Goal: Task Accomplishment & Management: Use online tool/utility

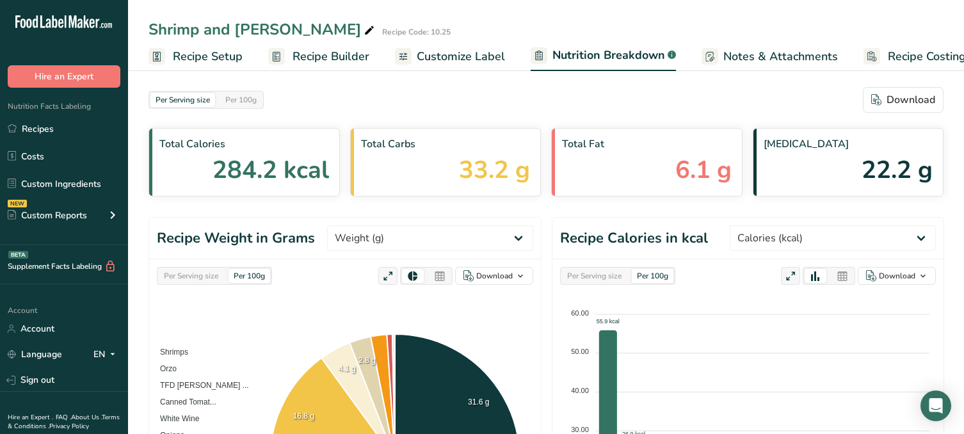
select select "Calories"
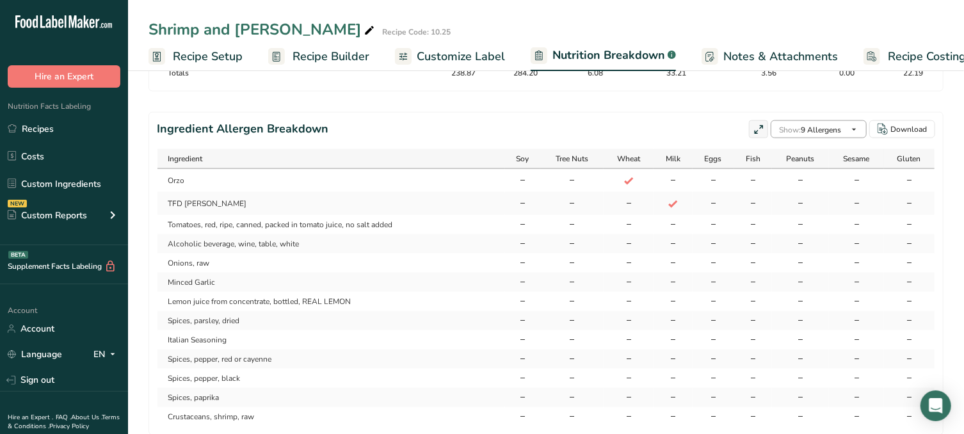
scroll to position [0, 21]
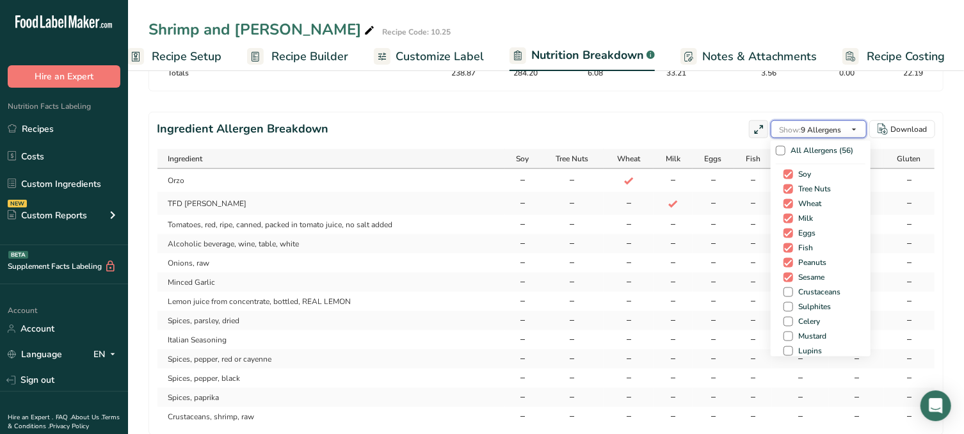
click at [838, 135] on span "Show: 9 Allergens" at bounding box center [810, 130] width 62 height 10
click at [787, 297] on span at bounding box center [789, 292] width 10 height 10
click at [787, 296] on input "Crustaceans" at bounding box center [788, 292] width 8 height 8
checkbox input "true"
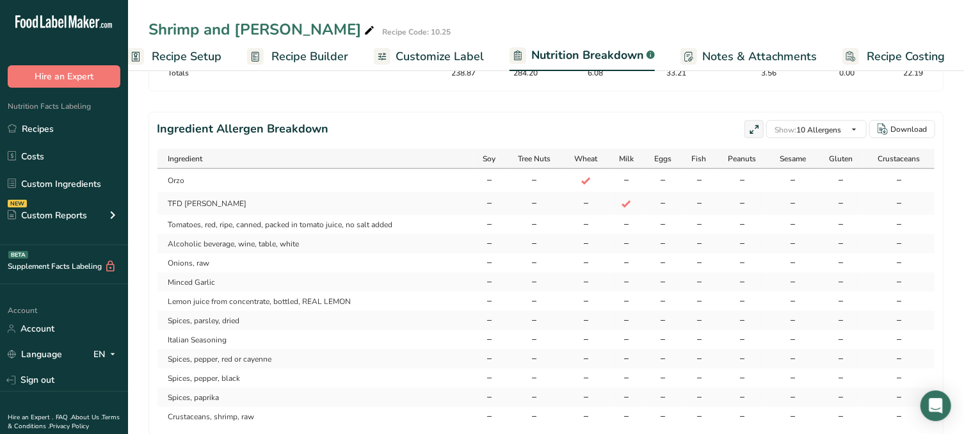
scroll to position [0, 0]
click at [579, 369] on td "-" at bounding box center [585, 359] width 45 height 19
click at [840, 186] on icon at bounding box center [841, 181] width 8 height 12
click at [65, 130] on link "Recipes" at bounding box center [64, 129] width 128 height 24
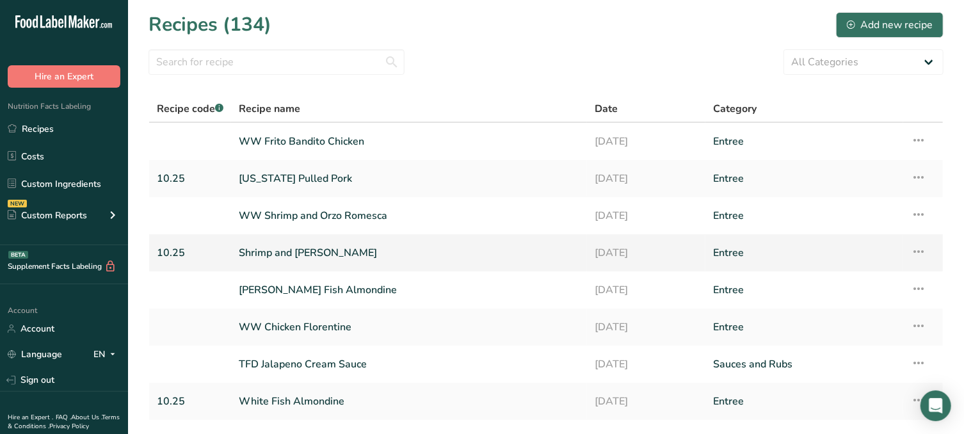
click at [312, 261] on link "Shrimp and [PERSON_NAME]" at bounding box center [409, 252] width 341 height 27
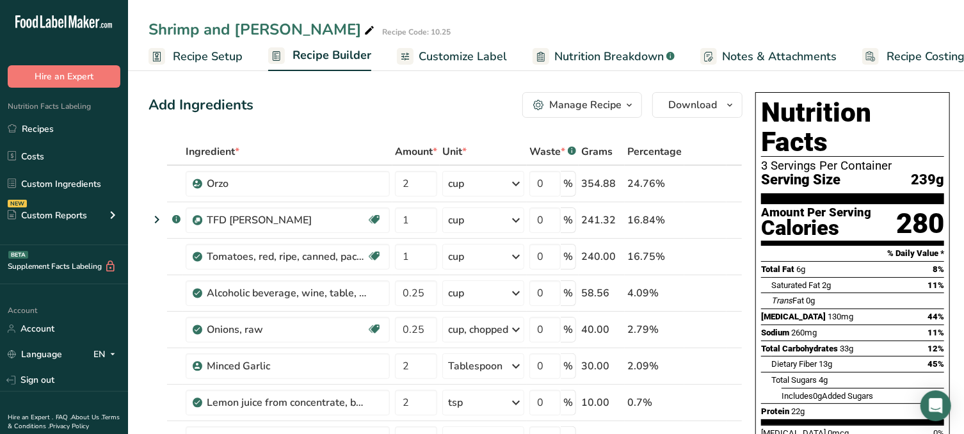
scroll to position [1, 0]
click at [433, 66] on link "Customize Label" at bounding box center [452, 56] width 110 height 29
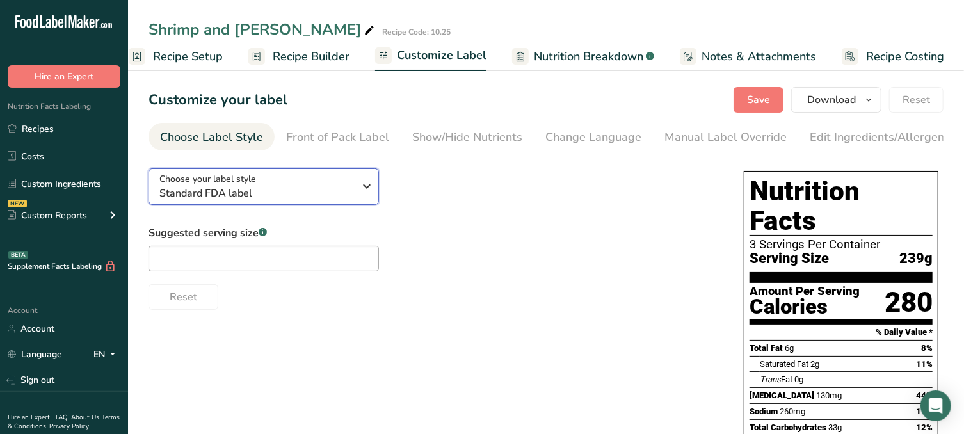
click at [360, 182] on icon "button" at bounding box center [367, 186] width 15 height 23
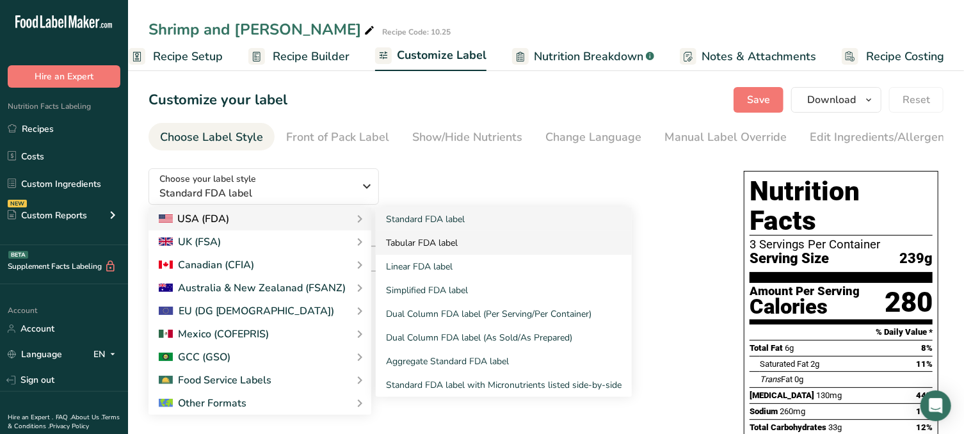
click at [418, 245] on link "Tabular FDA label" at bounding box center [504, 243] width 256 height 24
click at [418, 246] on link "Tabular FDA label" at bounding box center [504, 243] width 256 height 24
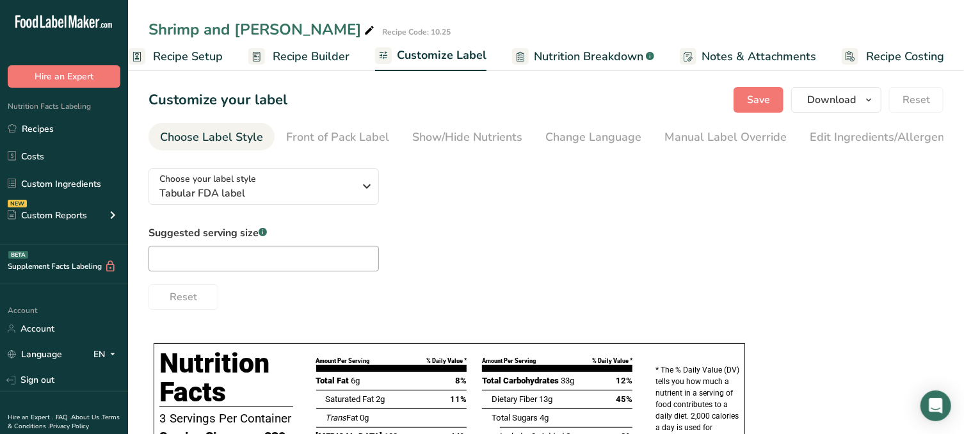
scroll to position [1, 0]
click at [848, 140] on div "Edit Ingredients/Allergens List" at bounding box center [891, 136] width 163 height 17
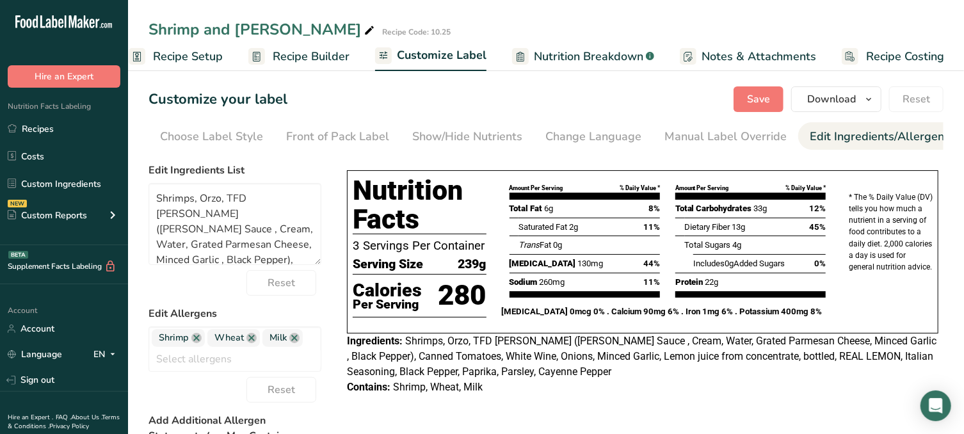
scroll to position [0, 134]
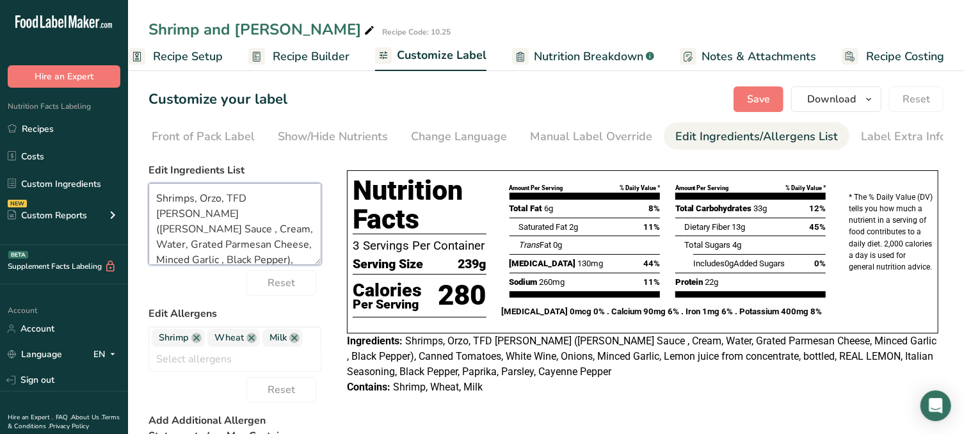
click at [194, 202] on textarea "Shrimps, Orzo, TFD [PERSON_NAME] ([PERSON_NAME] Sauce , Cream, Water, Grated Pa…" at bounding box center [235, 224] width 173 height 82
drag, startPoint x: 187, startPoint y: 214, endPoint x: 235, endPoint y: 248, distance: 58.4
click at [235, 248] on textarea "Shrimp, Orzo, TFD [PERSON_NAME] ([PERSON_NAME] , Cream, Water, Grated Parmesan …" at bounding box center [235, 224] width 173 height 82
click at [228, 213] on textarea "Shrimp, Orzo, TFD [PERSON_NAME] Sauce, Tomatoes, White Wine, Onions, Minced Gar…" at bounding box center [235, 224] width 173 height 82
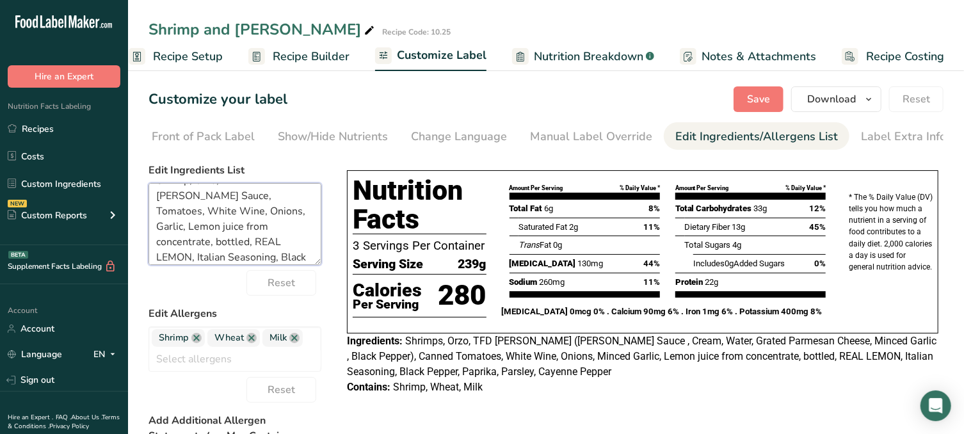
drag, startPoint x: 156, startPoint y: 229, endPoint x: 225, endPoint y: 243, distance: 70.7
click at [225, 243] on textarea "Shrimp, Orzo, TFD [PERSON_NAME] Sauce, Tomatoes, White Wine, Onions, Garlic, Le…" at bounding box center [235, 224] width 173 height 82
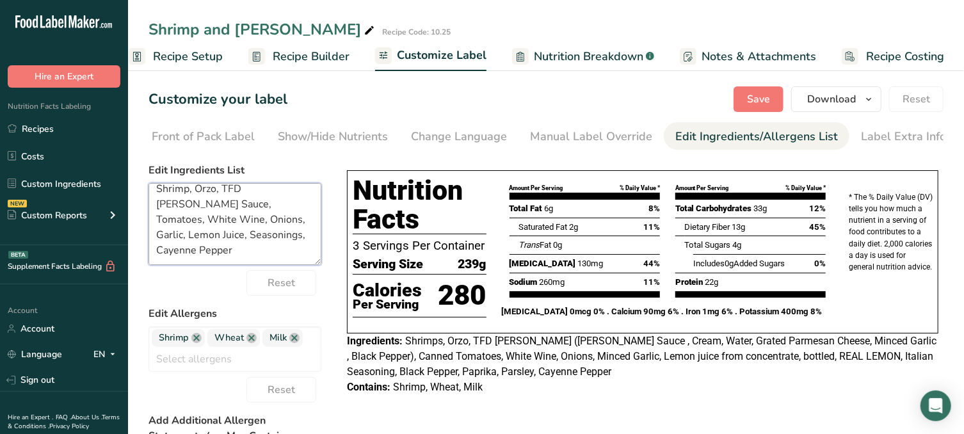
scroll to position [0, 0]
type textarea "Shrimp, Orzo, TFD [PERSON_NAME] Sauce, Tomatoes, White Wine, Onions, Garlic, Le…"
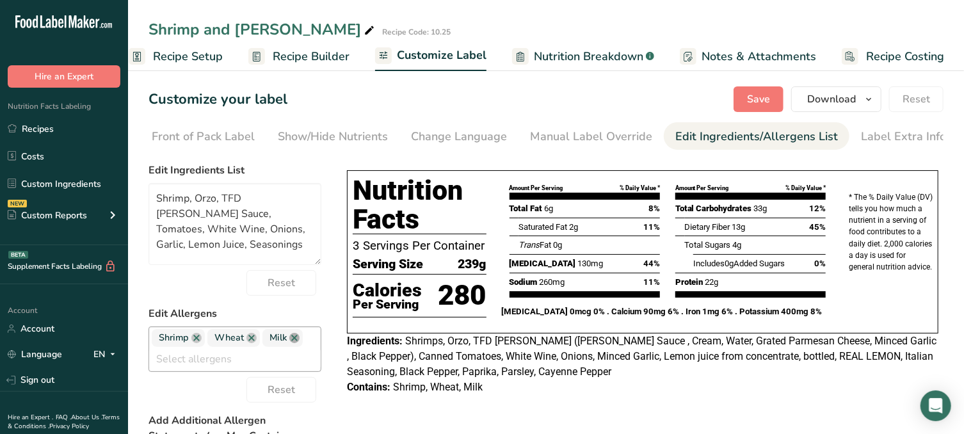
click at [293, 339] on link at bounding box center [294, 338] width 10 height 10
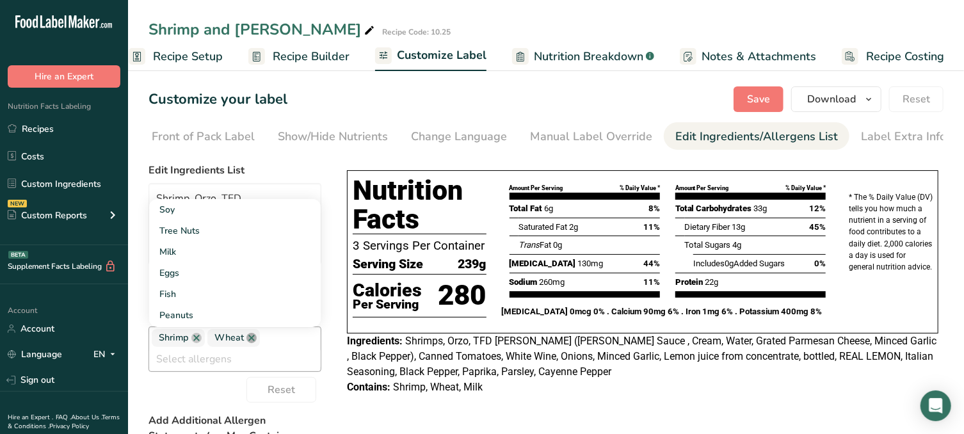
click at [251, 340] on link at bounding box center [251, 338] width 10 height 10
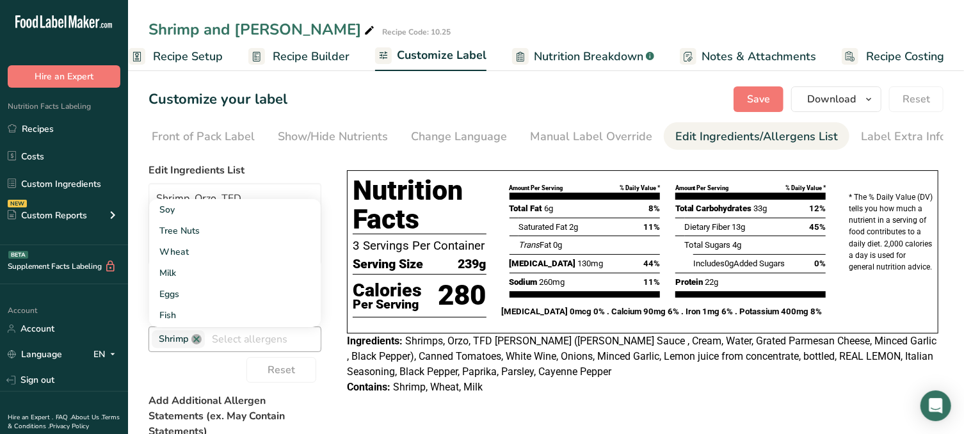
click at [194, 342] on link at bounding box center [196, 339] width 10 height 10
click at [220, 278] on link "Milk" at bounding box center [235, 272] width 172 height 21
click at [183, 344] on link at bounding box center [184, 339] width 10 height 10
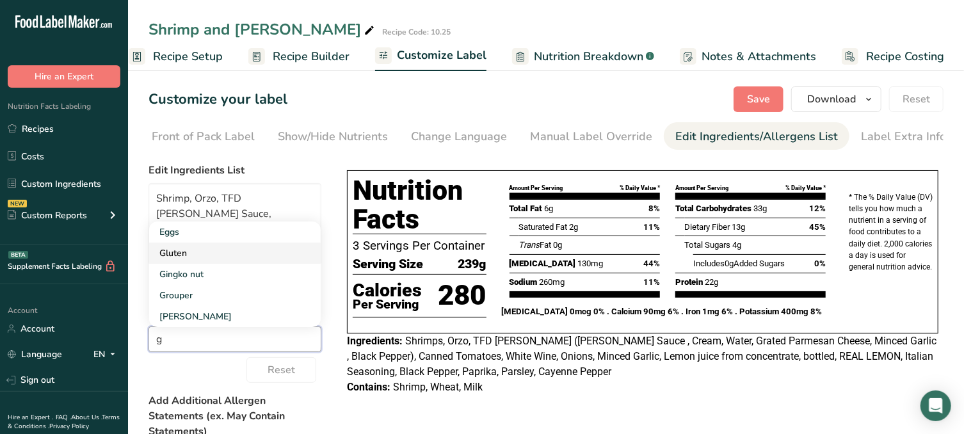
type input "g"
click at [197, 256] on link "Gluten" at bounding box center [235, 253] width 172 height 21
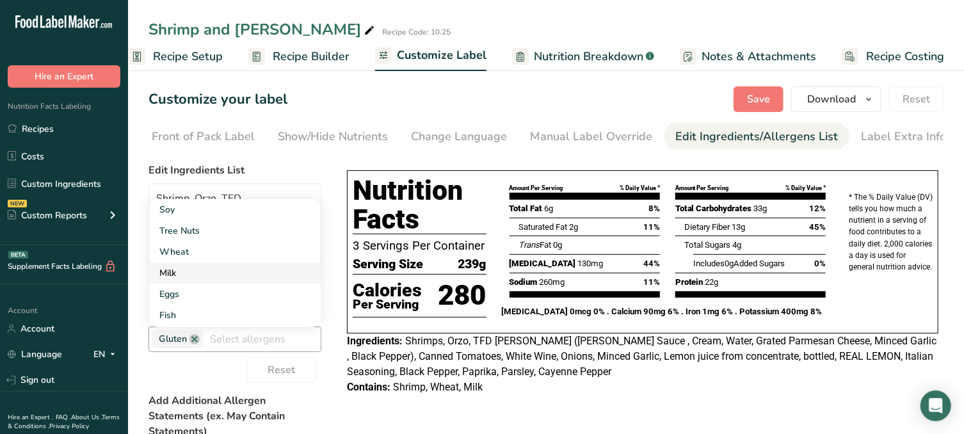
click at [198, 275] on link "Milk" at bounding box center [235, 272] width 172 height 21
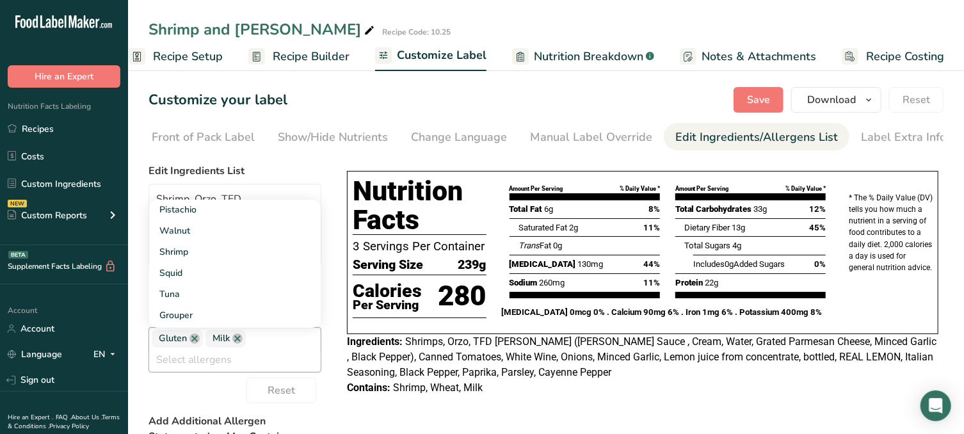
scroll to position [613, 0]
click at [238, 254] on link "Shrimp" at bounding box center [235, 252] width 172 height 21
click at [225, 231] on link "Wheat" at bounding box center [235, 235] width 172 height 21
click at [763, 83] on section "Customize your label Save Download Choose what to show on your downloaded label…" at bounding box center [546, 379] width 836 height 624
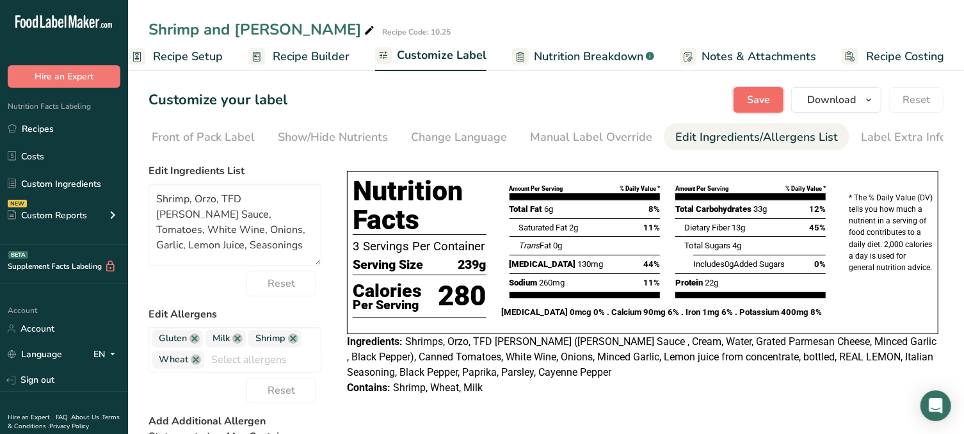
click at [765, 92] on span "Save" at bounding box center [758, 99] width 23 height 15
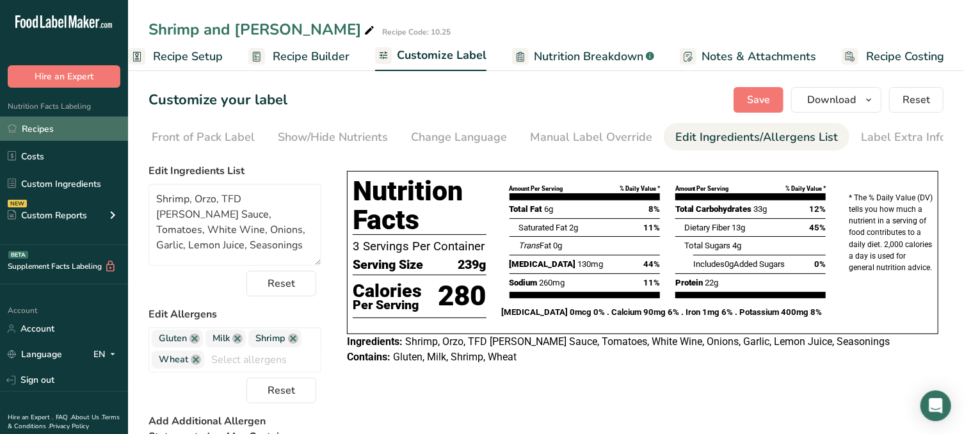
click at [76, 125] on link "Recipes" at bounding box center [64, 129] width 128 height 24
